Goal: Information Seeking & Learning: Learn about a topic

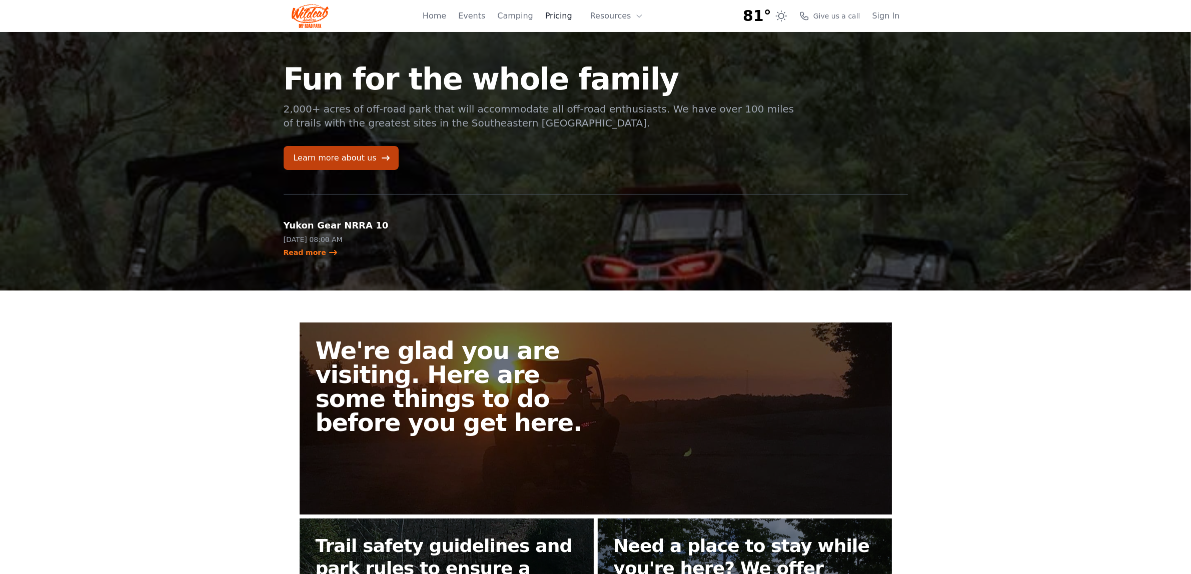
click at [572, 18] on link "Pricing" at bounding box center [558, 16] width 27 height 12
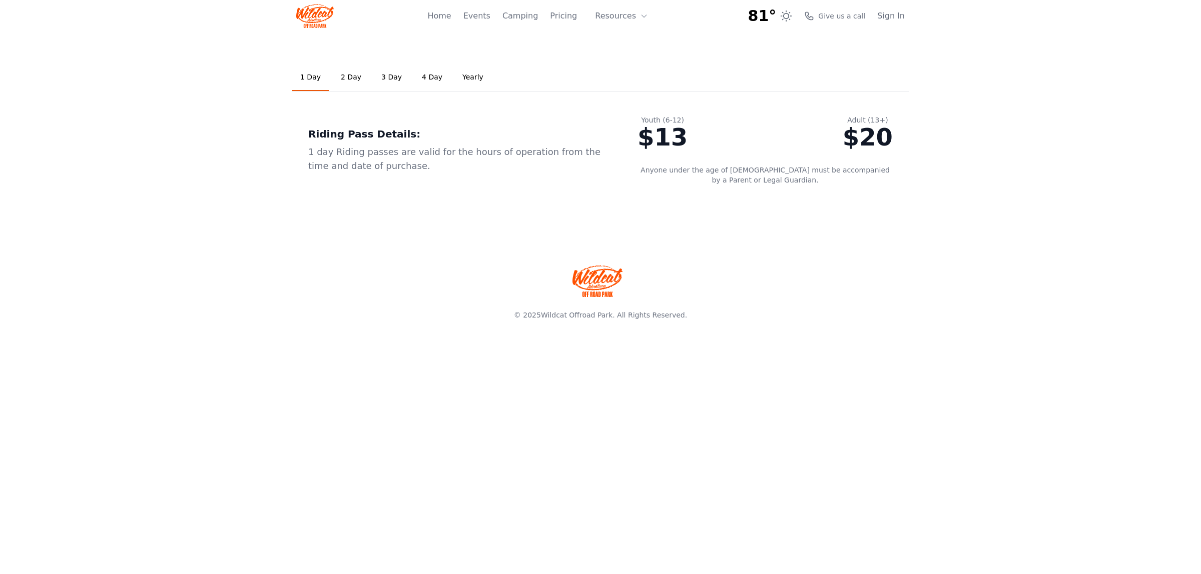
click at [681, 133] on div "$13" at bounding box center [662, 137] width 50 height 24
click at [349, 75] on link "2 Day" at bounding box center [351, 77] width 37 height 27
click at [629, 21] on button "Resources" at bounding box center [621, 16] width 65 height 20
click at [625, 59] on link "FAQ" at bounding box center [637, 59] width 96 height 18
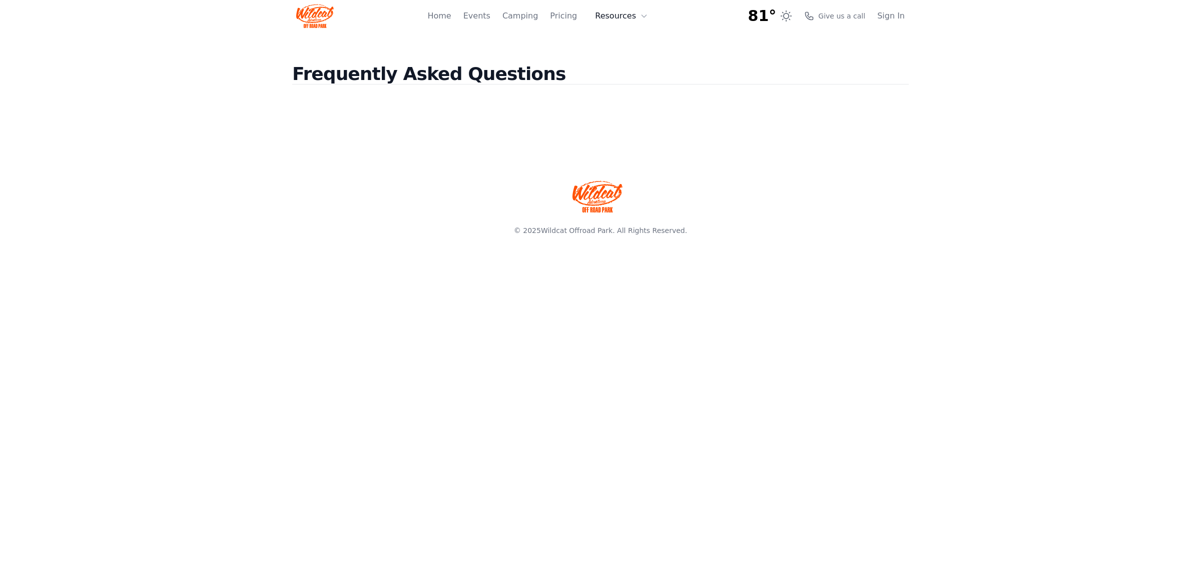
drag, startPoint x: 617, startPoint y: 13, endPoint x: 619, endPoint y: 23, distance: 10.2
click at [617, 13] on button "Resources" at bounding box center [621, 16] width 65 height 20
click at [621, 43] on link "About" at bounding box center [637, 41] width 96 height 18
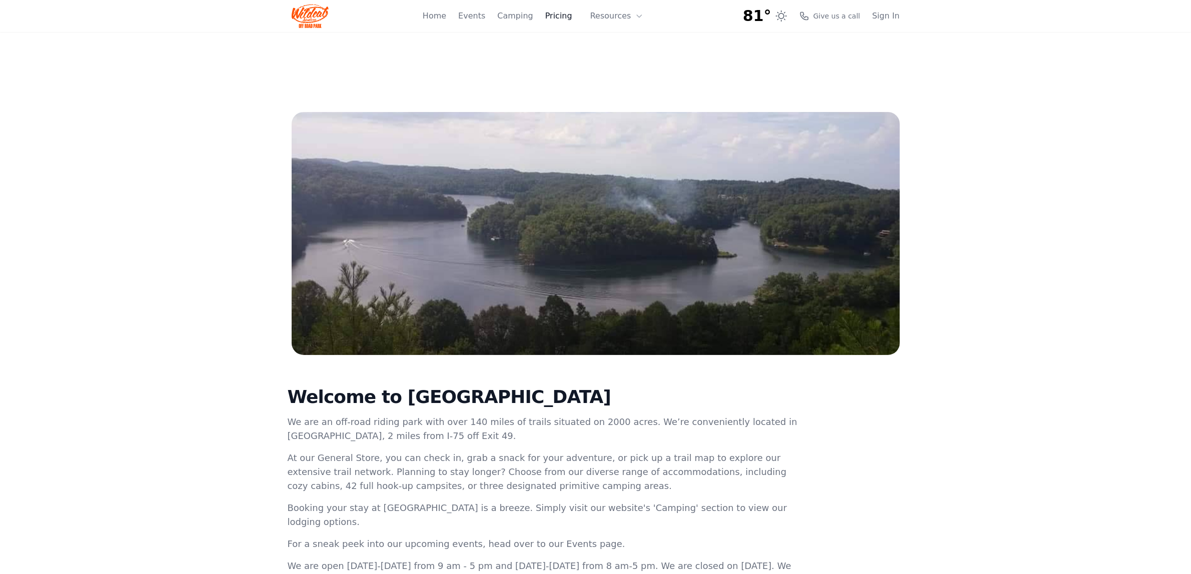
click at [570, 18] on link "Pricing" at bounding box center [558, 16] width 27 height 12
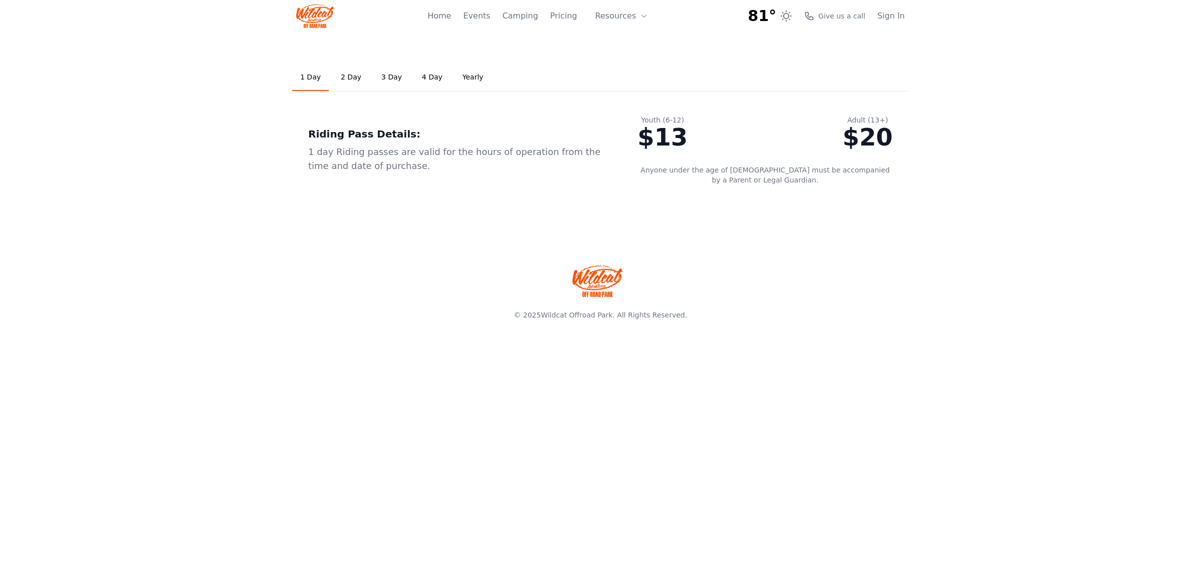
click at [526, 23] on div "Home Events Camping Pricing Resources About FAQ" at bounding box center [540, 16] width 227 height 32
click at [531, 18] on link "Camping" at bounding box center [520, 16] width 36 height 12
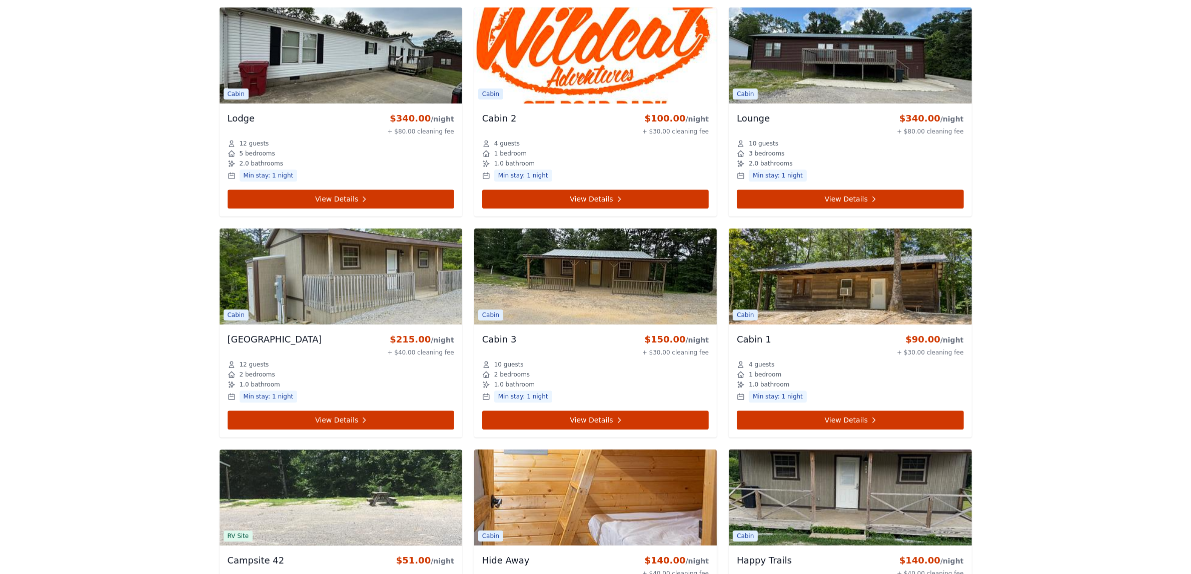
scroll to position [3102, 0]
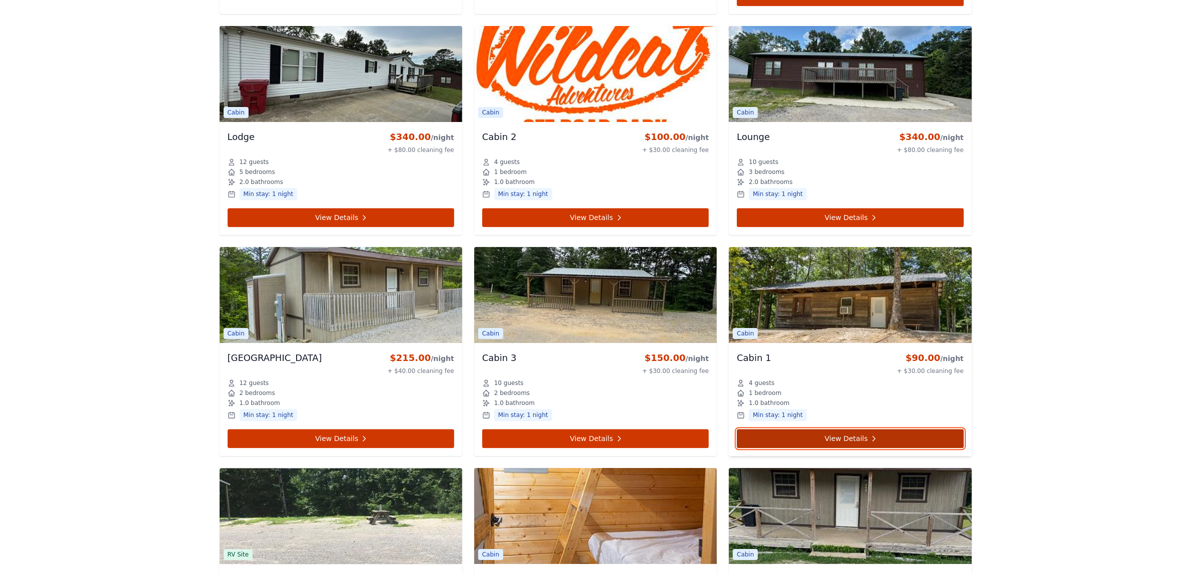
click at [830, 438] on link "View Details" at bounding box center [850, 438] width 227 height 19
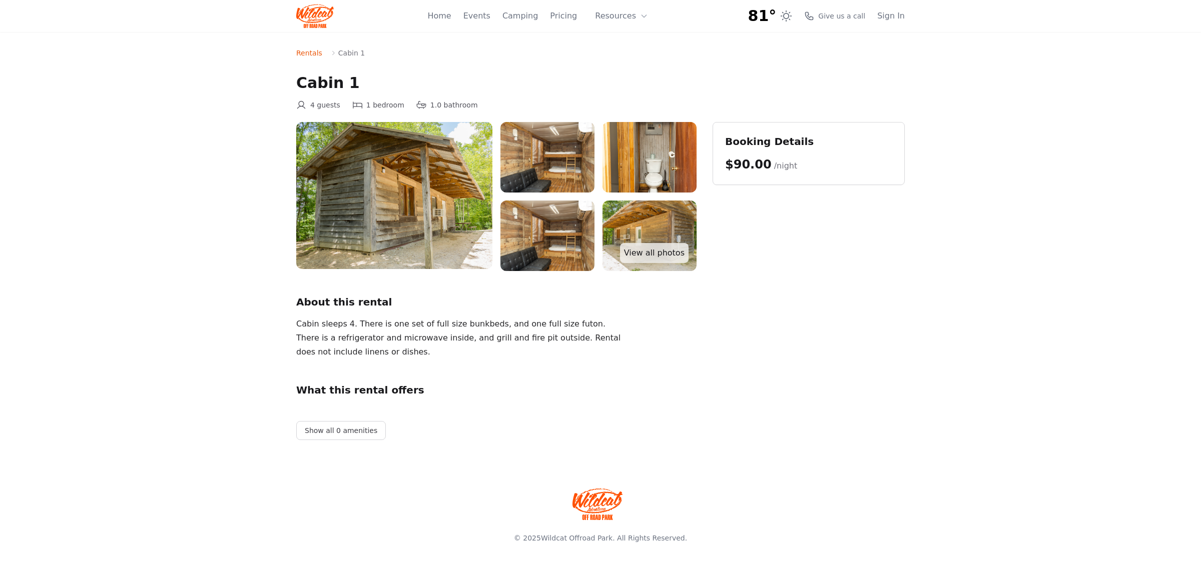
click at [555, 163] on img at bounding box center [547, 157] width 94 height 71
click at [658, 254] on link "View all photos" at bounding box center [654, 253] width 69 height 20
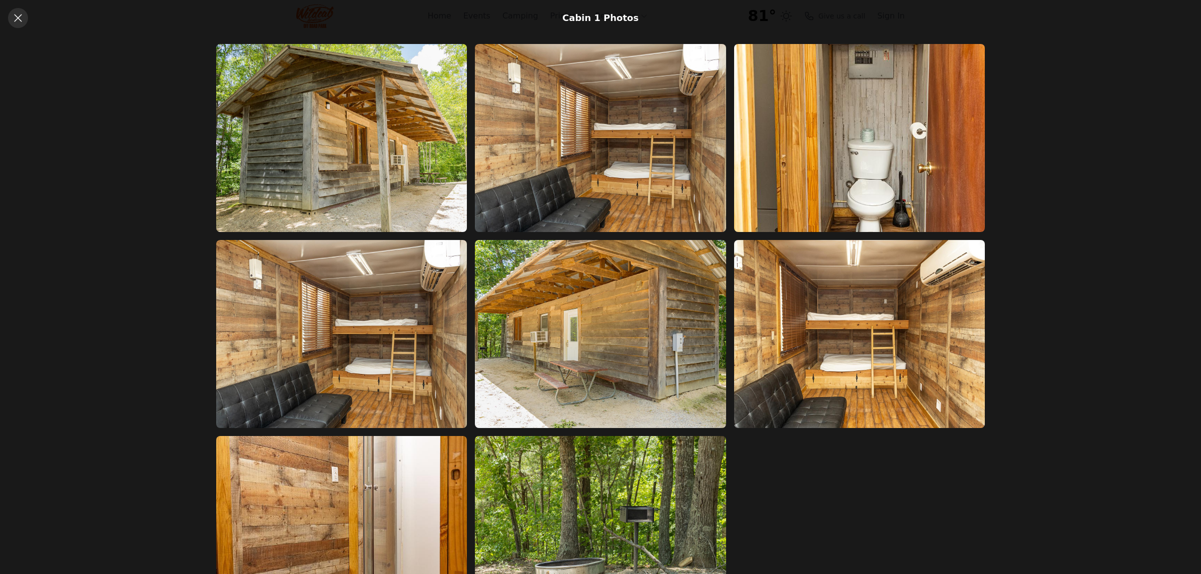
click at [21, 13] on icon at bounding box center [18, 18] width 12 height 12
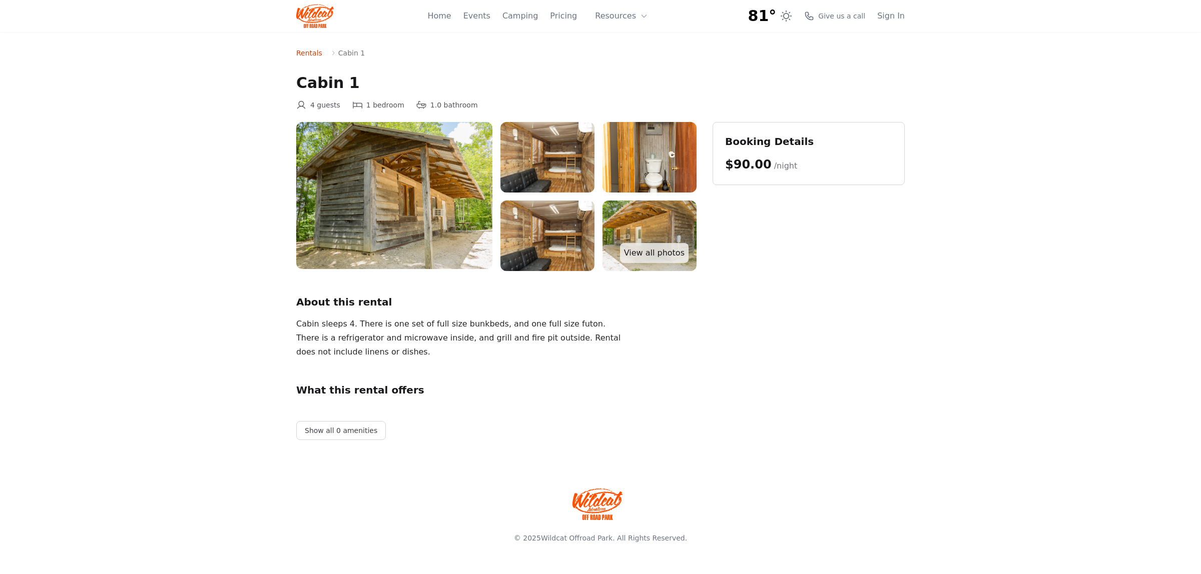
click at [305, 54] on link "Rentals" at bounding box center [309, 53] width 26 height 10
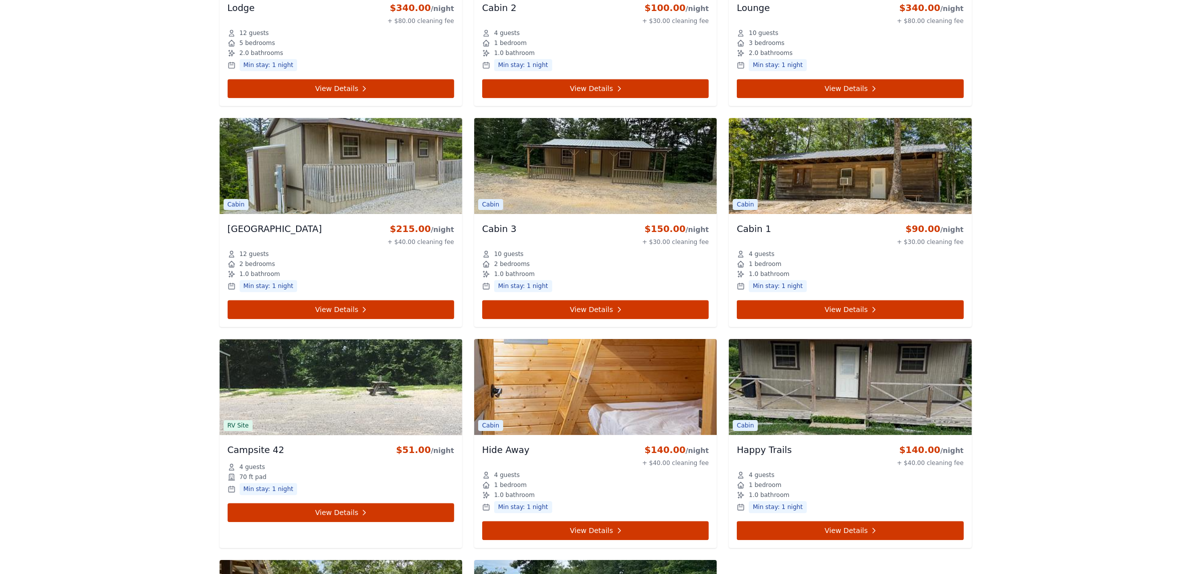
scroll to position [3252, 0]
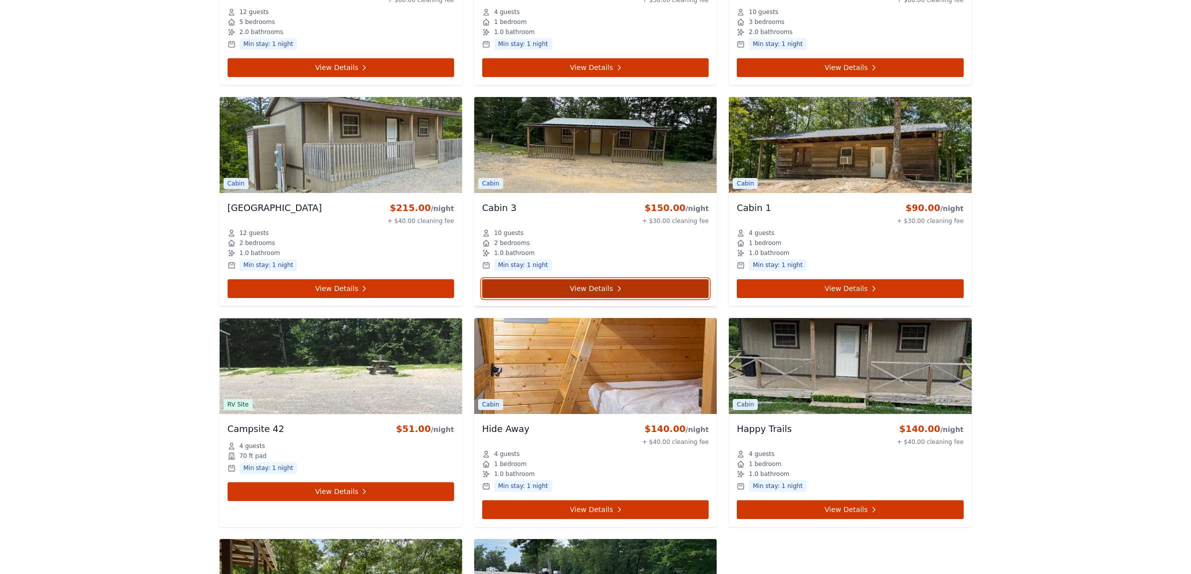
click at [511, 295] on link "View Details" at bounding box center [595, 288] width 227 height 19
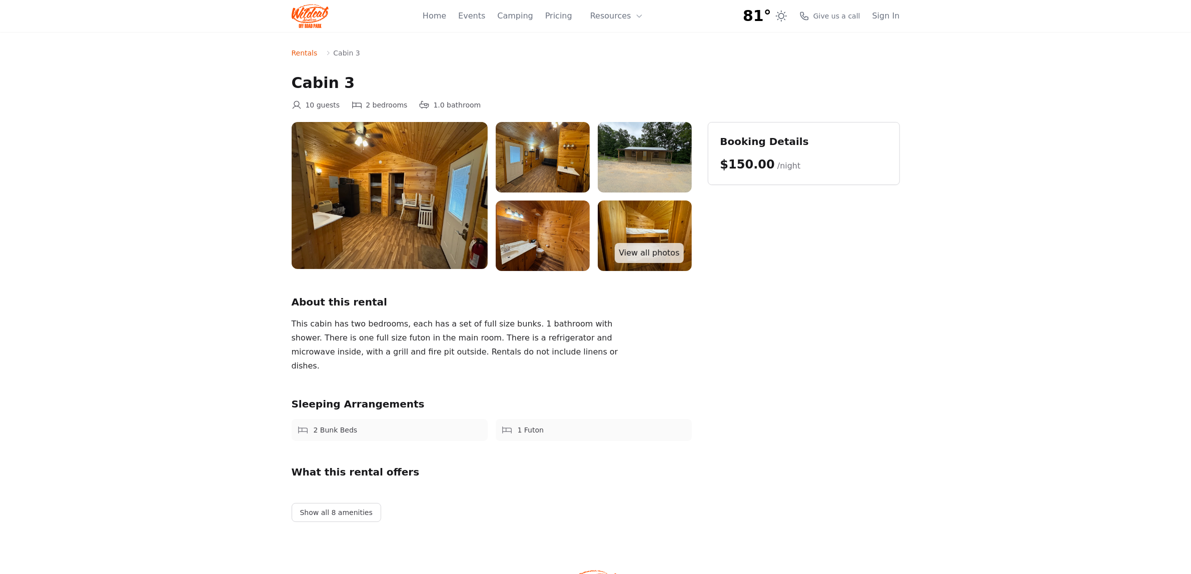
click at [413, 224] on img at bounding box center [390, 195] width 196 height 147
click at [653, 254] on link "View all photos" at bounding box center [649, 253] width 69 height 20
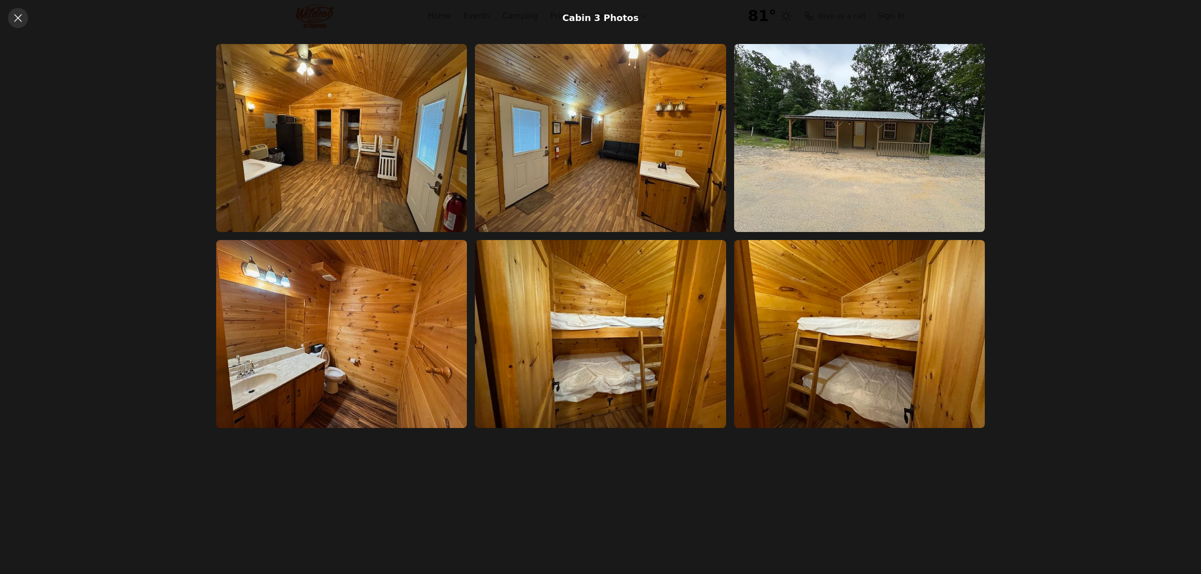
click at [22, 14] on icon at bounding box center [18, 18] width 12 height 12
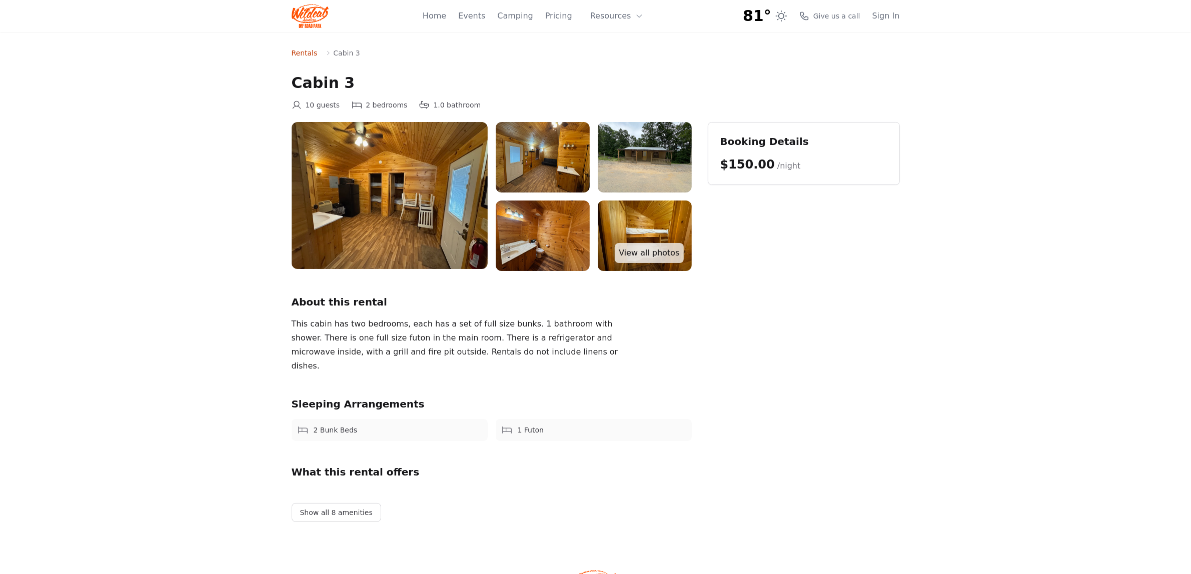
click at [304, 58] on link "Rentals" at bounding box center [305, 53] width 26 height 10
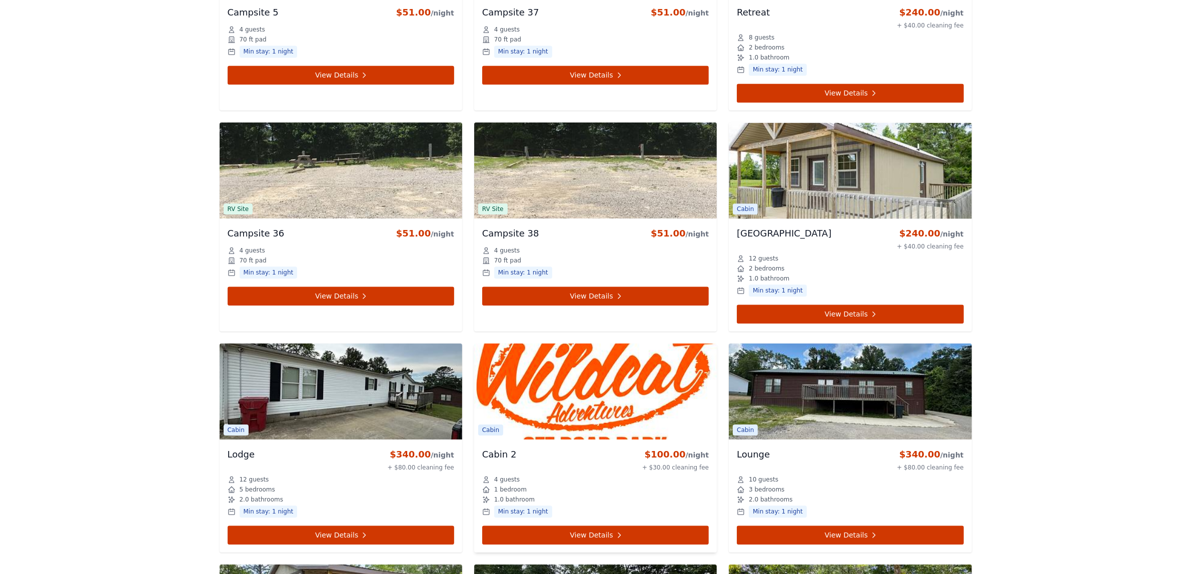
scroll to position [2814, 0]
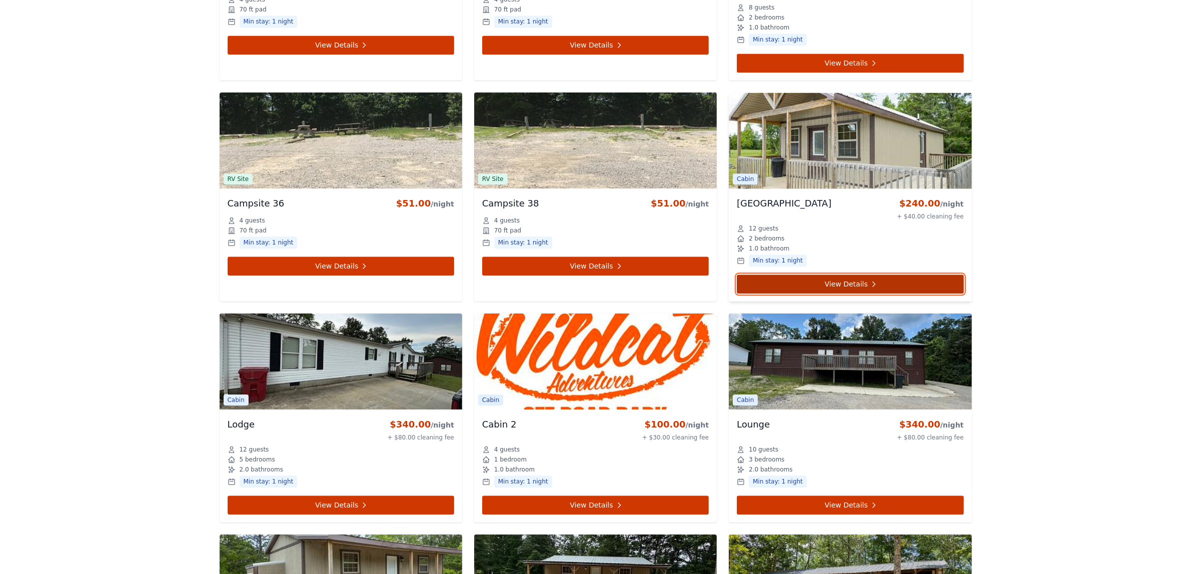
click at [876, 294] on link "View Details" at bounding box center [850, 284] width 227 height 19
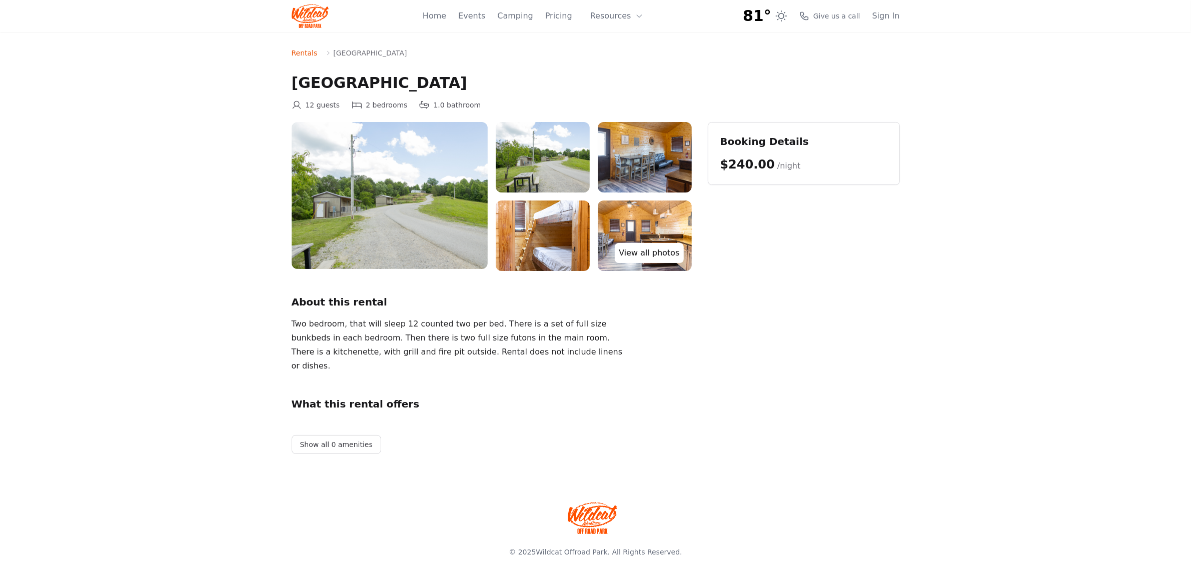
click at [651, 249] on link "View all photos" at bounding box center [649, 253] width 69 height 20
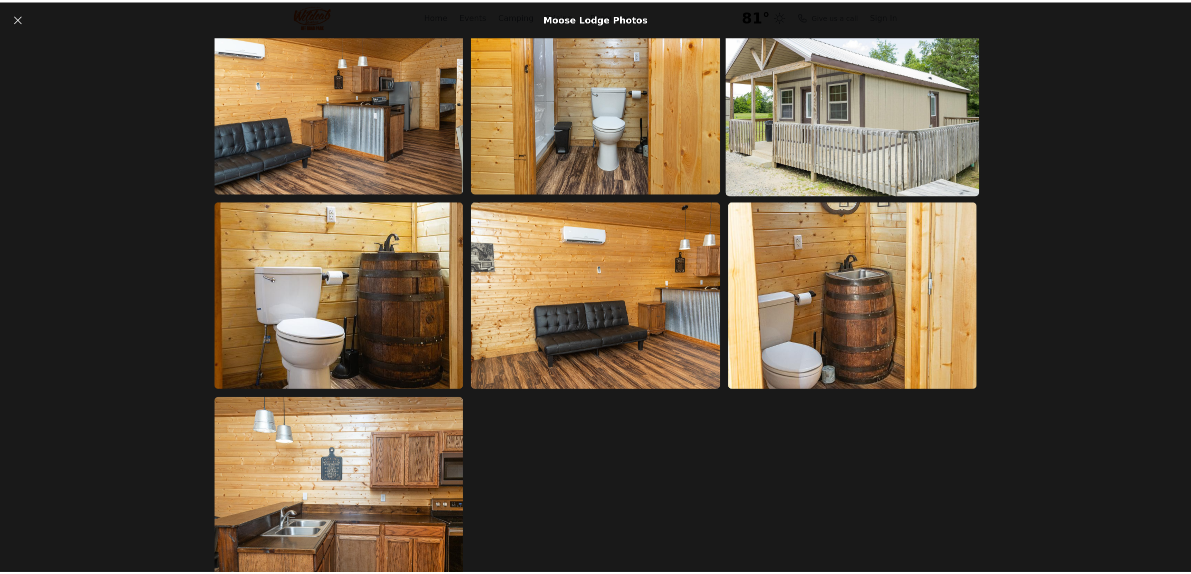
scroll to position [842, 0]
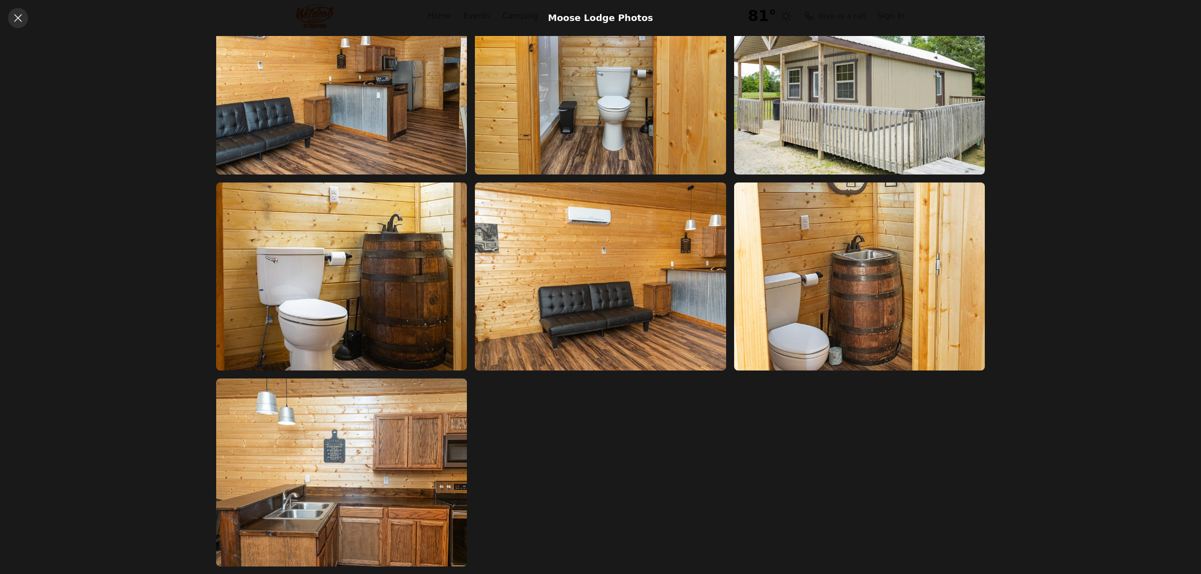
click at [14, 15] on icon at bounding box center [18, 18] width 12 height 12
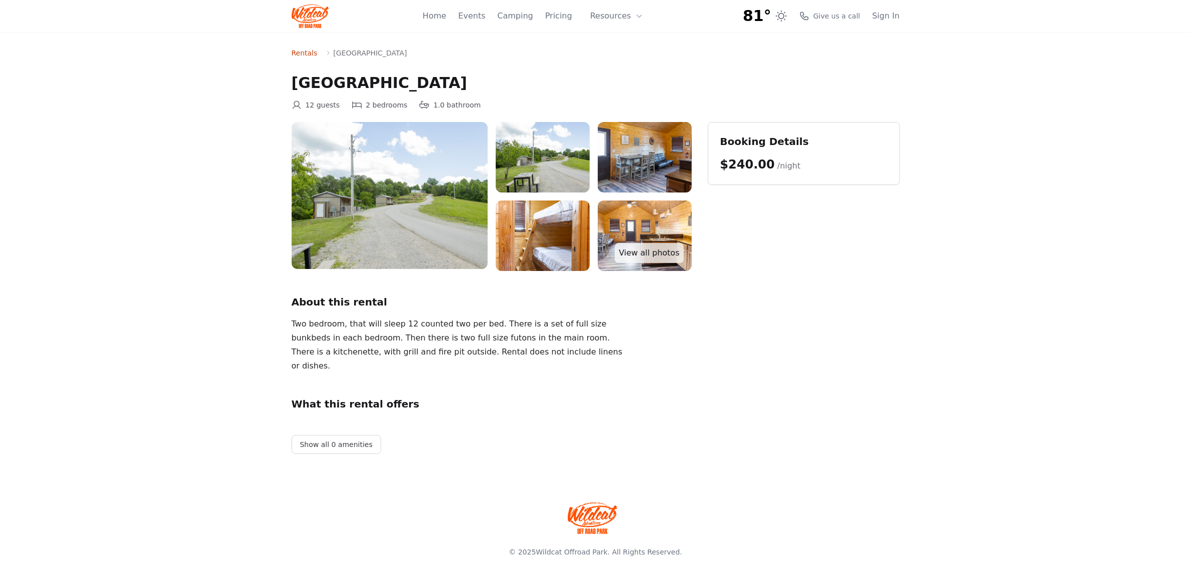
click at [311, 53] on link "Rentals" at bounding box center [305, 53] width 26 height 10
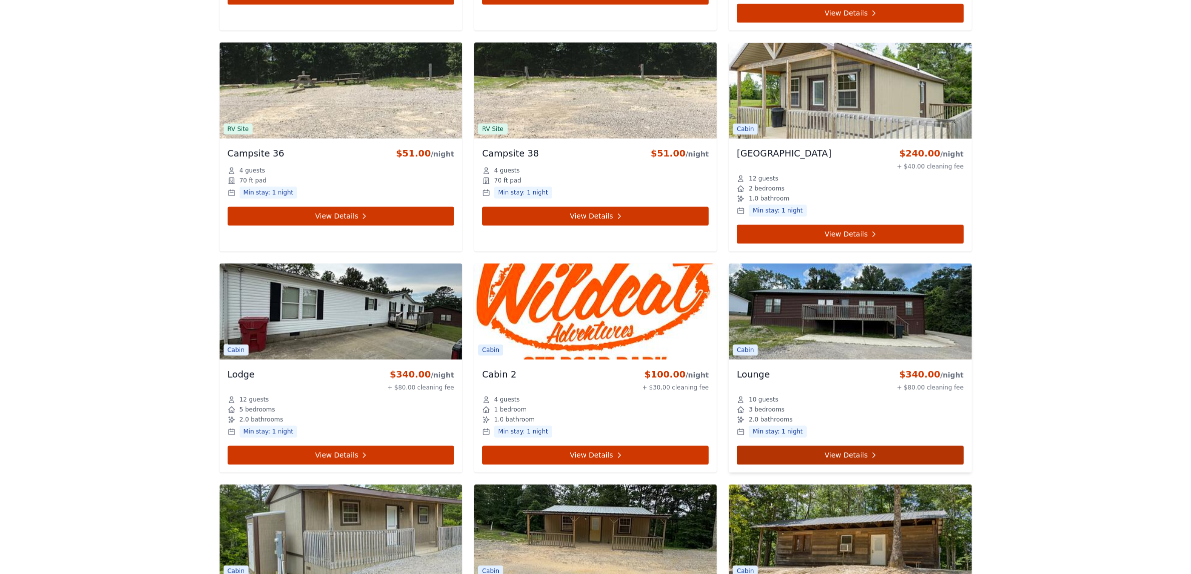
scroll to position [2939, 0]
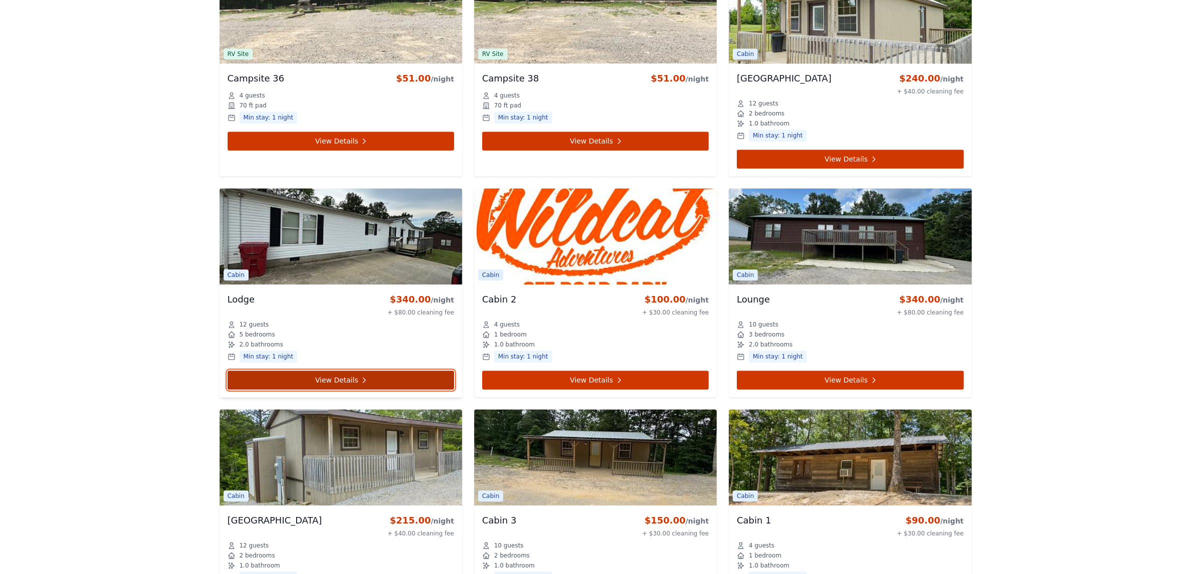
click at [333, 383] on link "View Details" at bounding box center [341, 380] width 227 height 19
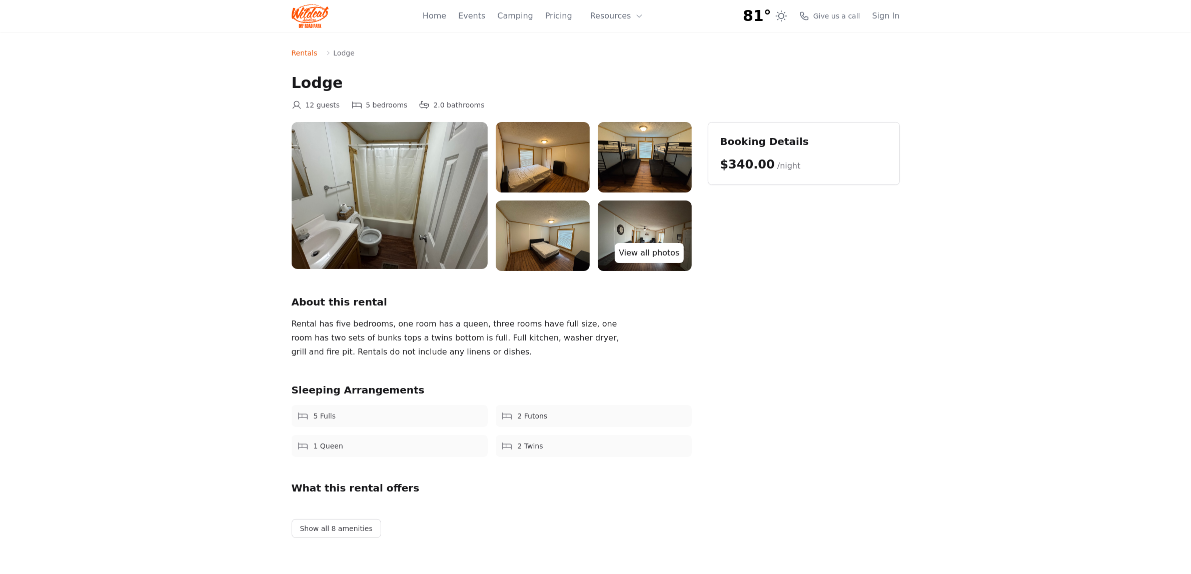
click at [641, 251] on link "View all photos" at bounding box center [649, 253] width 69 height 20
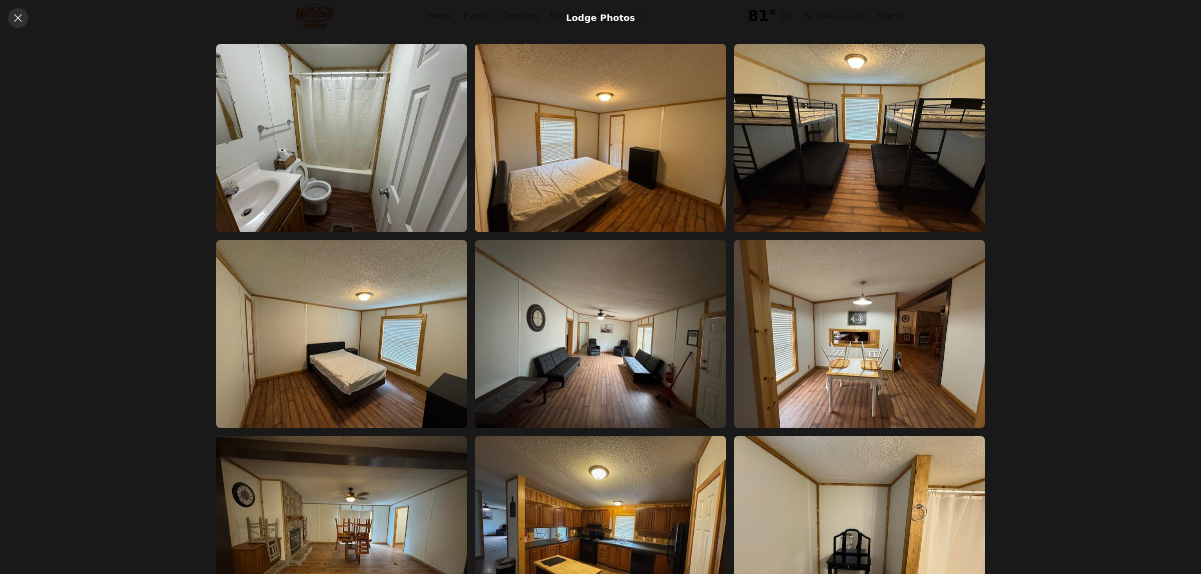
click at [21, 20] on icon at bounding box center [18, 18] width 12 height 12
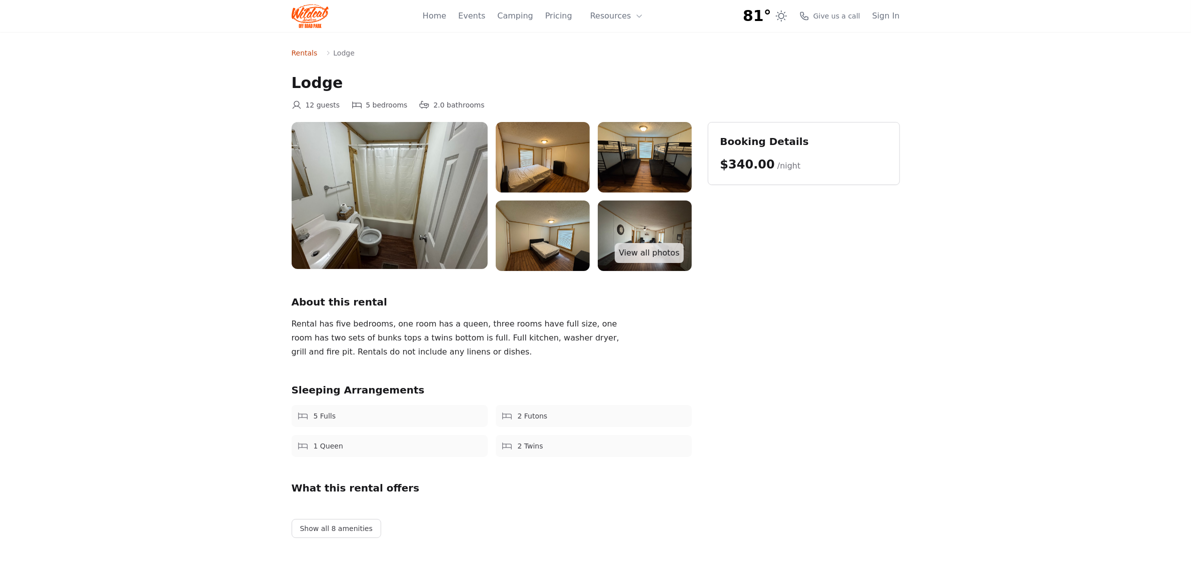
click at [298, 53] on link "Rentals" at bounding box center [305, 53] width 26 height 10
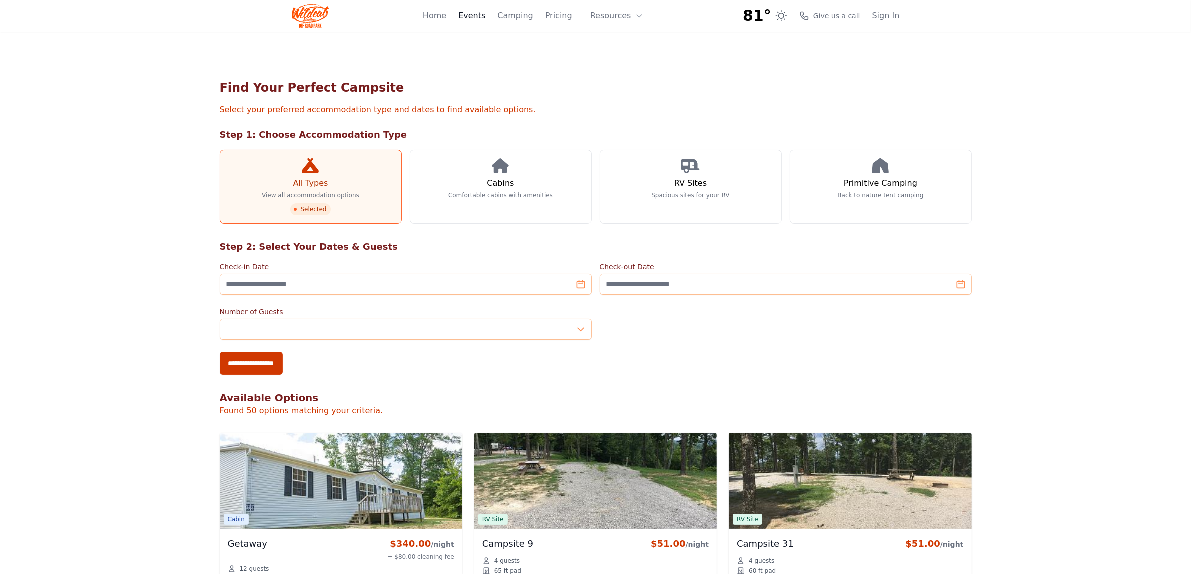
click at [485, 16] on link "Events" at bounding box center [471, 16] width 27 height 12
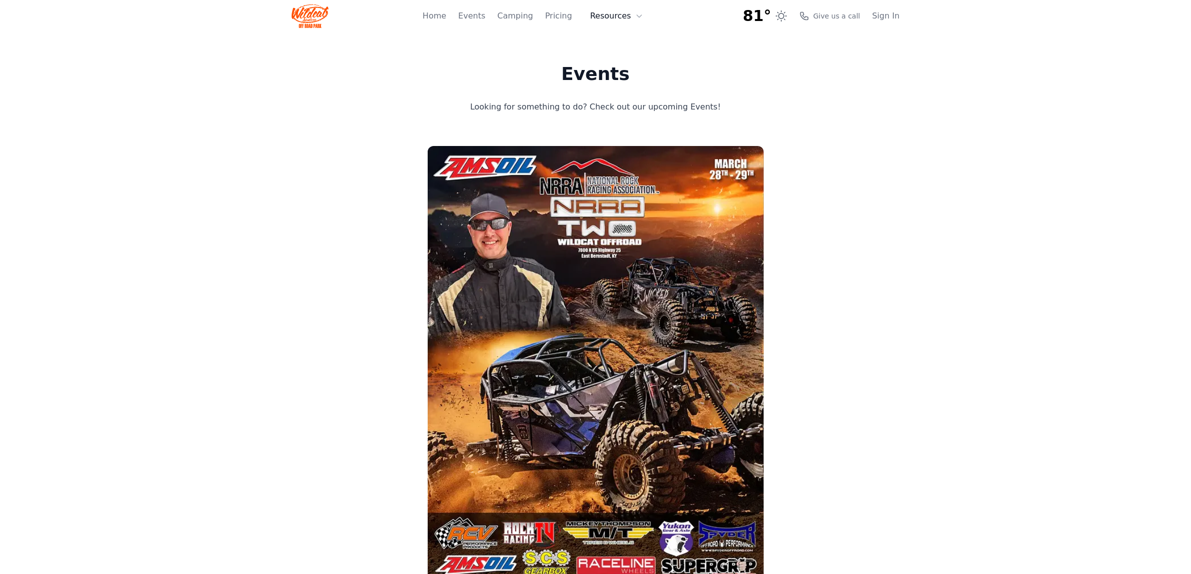
click at [614, 16] on button "Resources" at bounding box center [616, 16] width 65 height 20
click at [626, 55] on link "FAQ" at bounding box center [632, 59] width 96 height 18
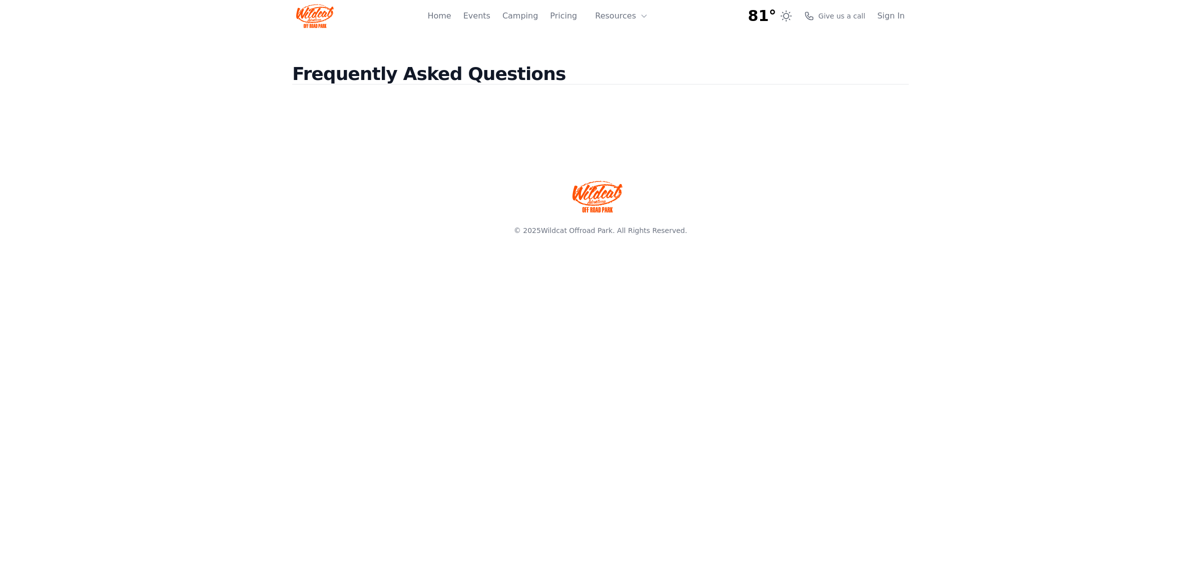
click at [659, 213] on link at bounding box center [600, 197] width 640 height 56
click at [593, 189] on img at bounding box center [597, 197] width 50 height 32
